Goal: Information Seeking & Learning: Learn about a topic

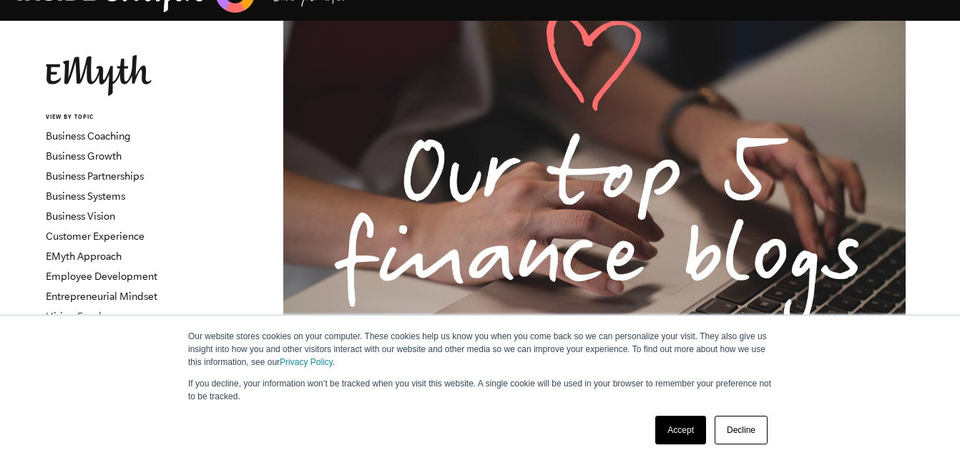
scroll to position [67, 0]
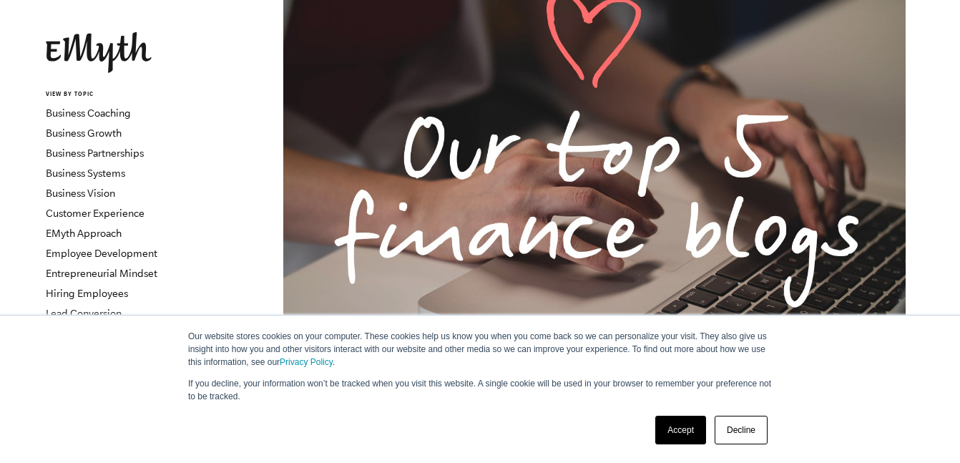
click at [682, 430] on link "Accept" at bounding box center [680, 430] width 51 height 29
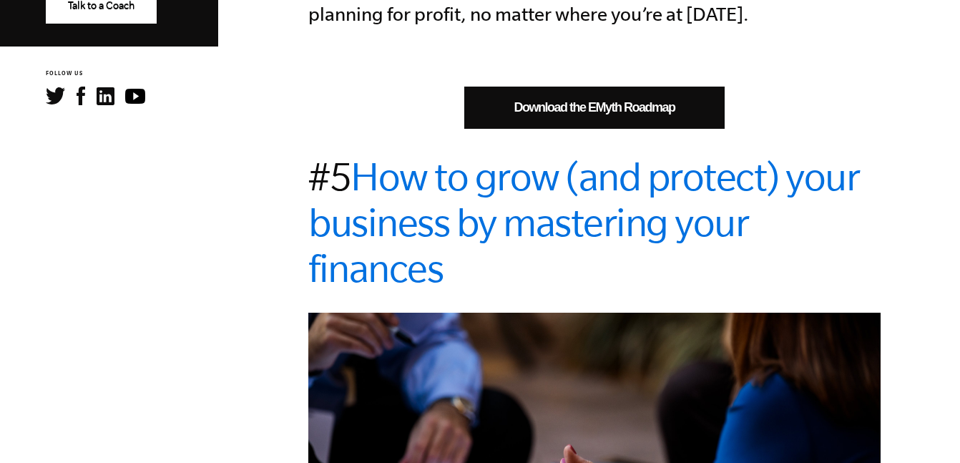
scroll to position [800, 0]
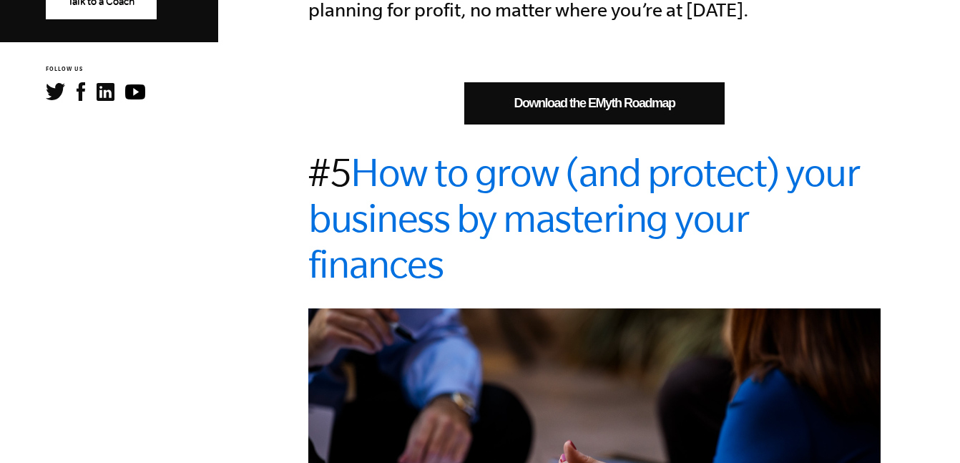
click at [659, 150] on link "How to grow (and protect) your business by mastering your finances" at bounding box center [583, 217] width 551 height 135
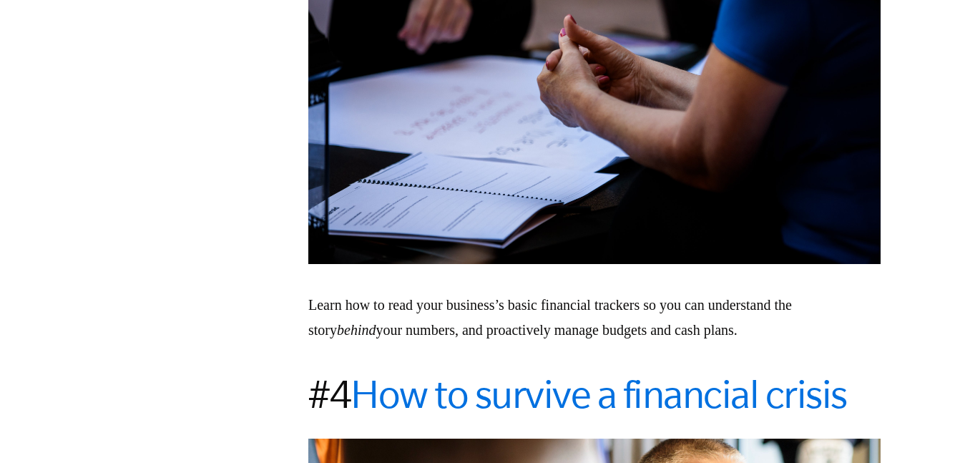
scroll to position [1294, 0]
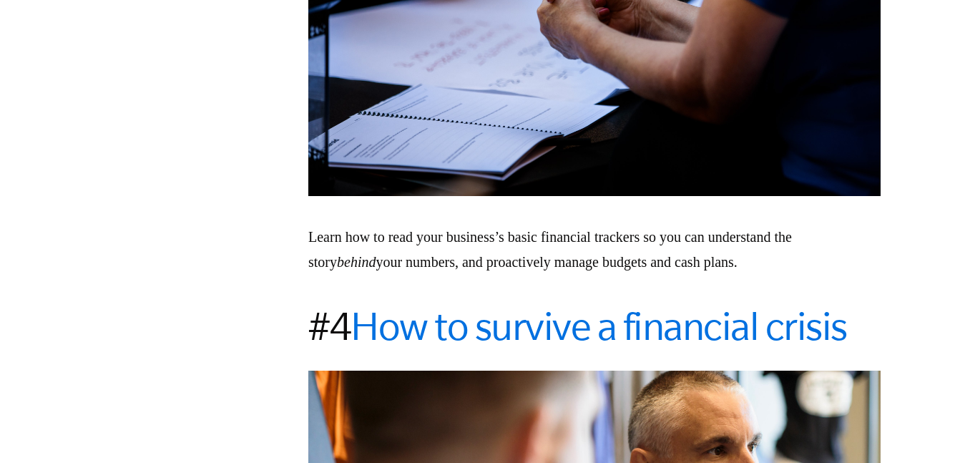
click at [617, 304] on link "How to survive a financial crisis" at bounding box center [599, 326] width 496 height 44
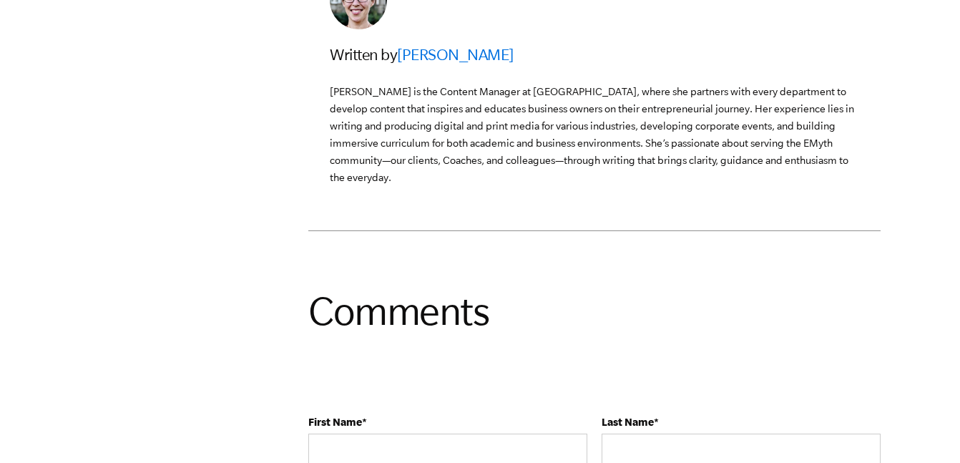
scroll to position [3943, 0]
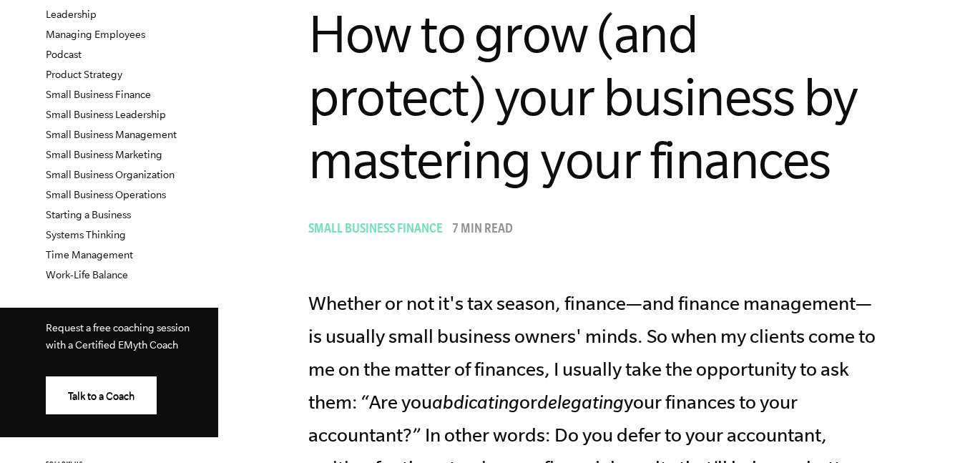
scroll to position [379, 0]
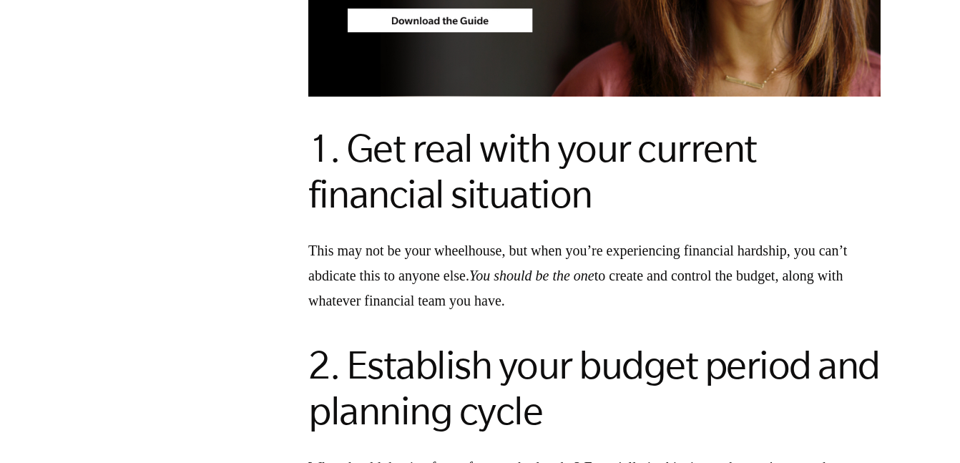
scroll to position [1441, 0]
